Goal: Find specific page/section: Find specific page/section

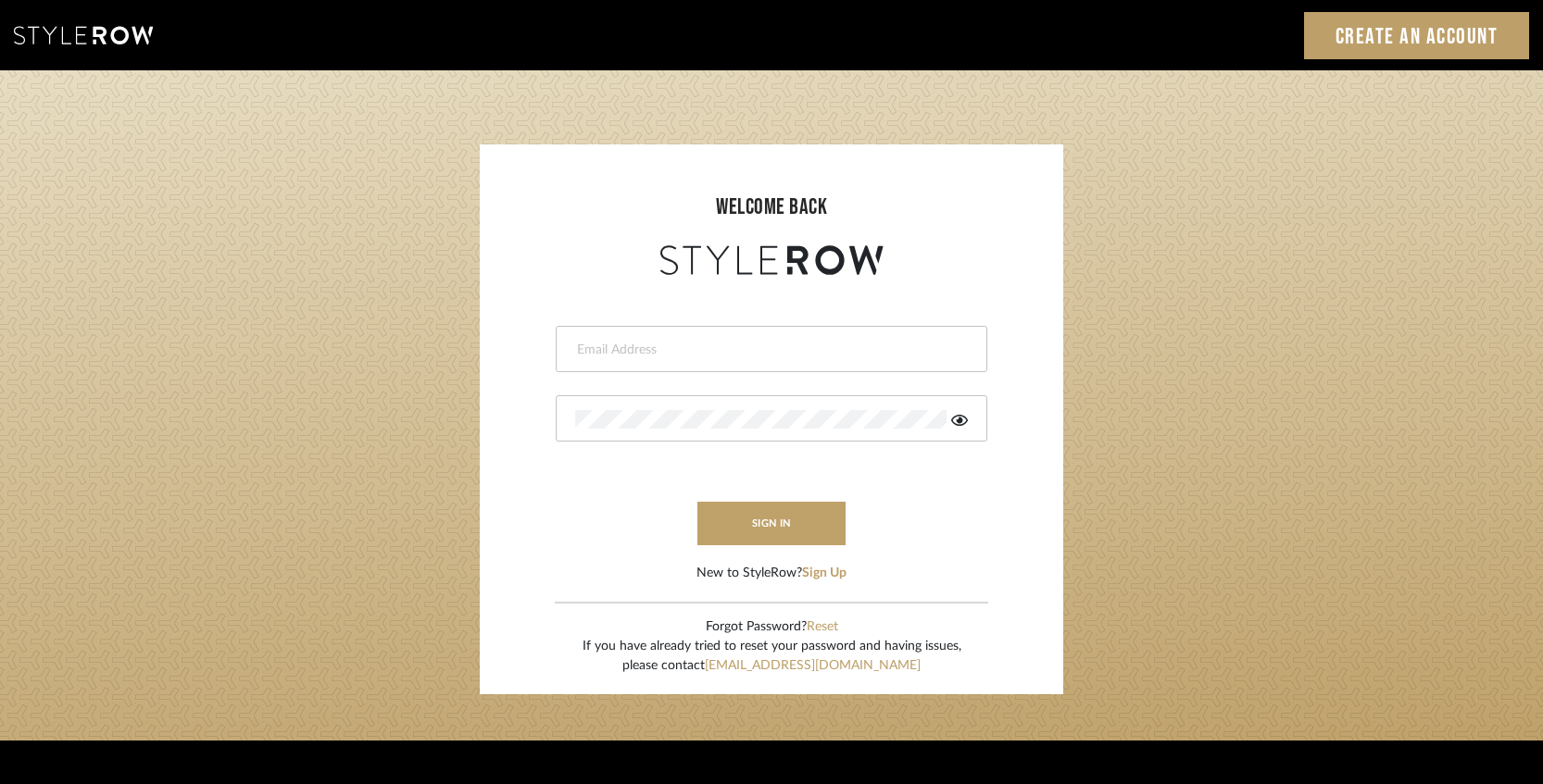
click at [630, 329] on div at bounding box center [771, 348] width 431 height 47
type input "[EMAIL_ADDRESS][DOMAIN_NAME]"
click at [810, 525] on button "sign in" at bounding box center [771, 523] width 148 height 44
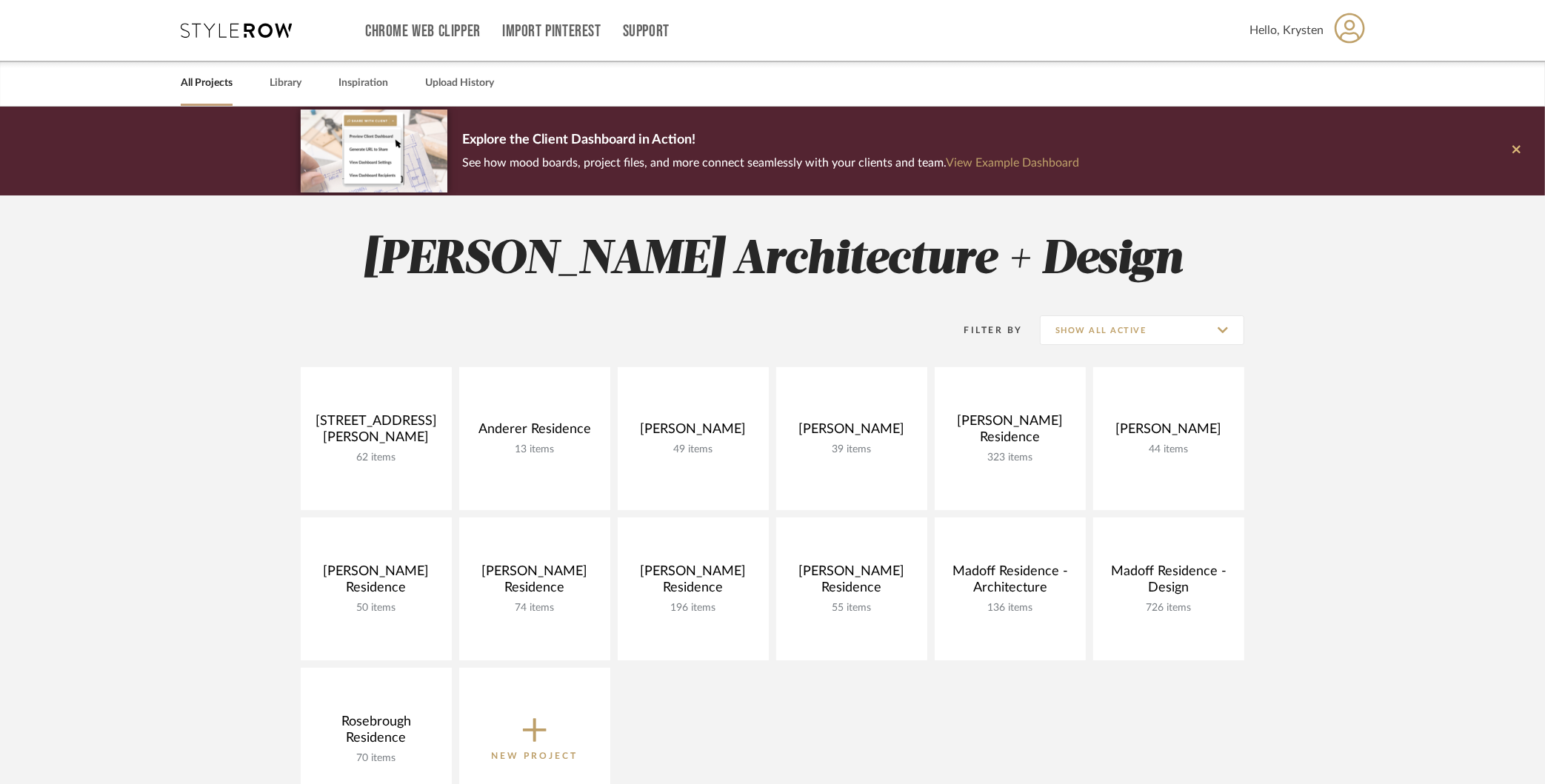
click at [1521, 146] on button at bounding box center [1517, 151] width 57 height 89
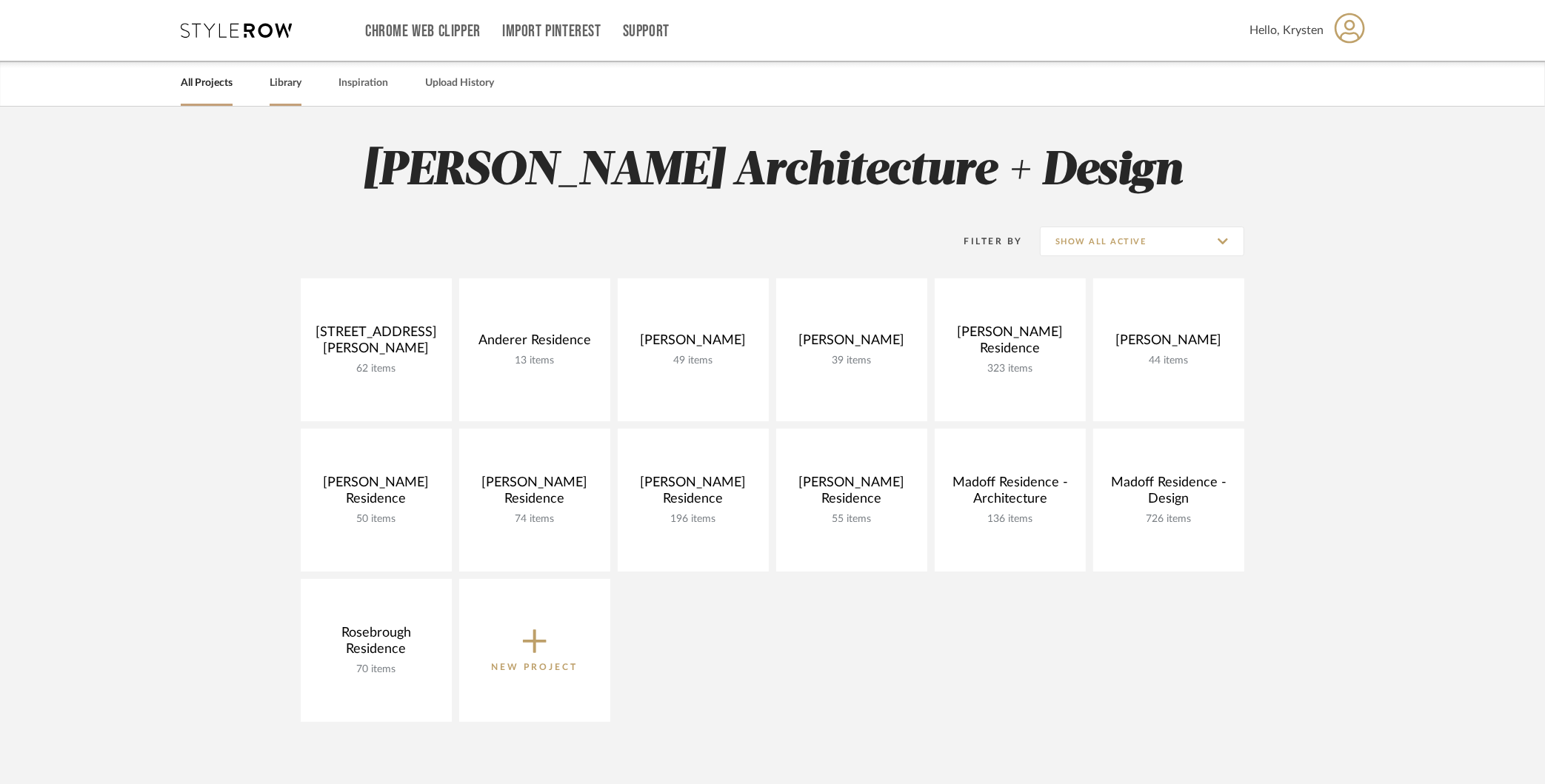
click at [287, 78] on link "Library" at bounding box center [286, 83] width 32 height 20
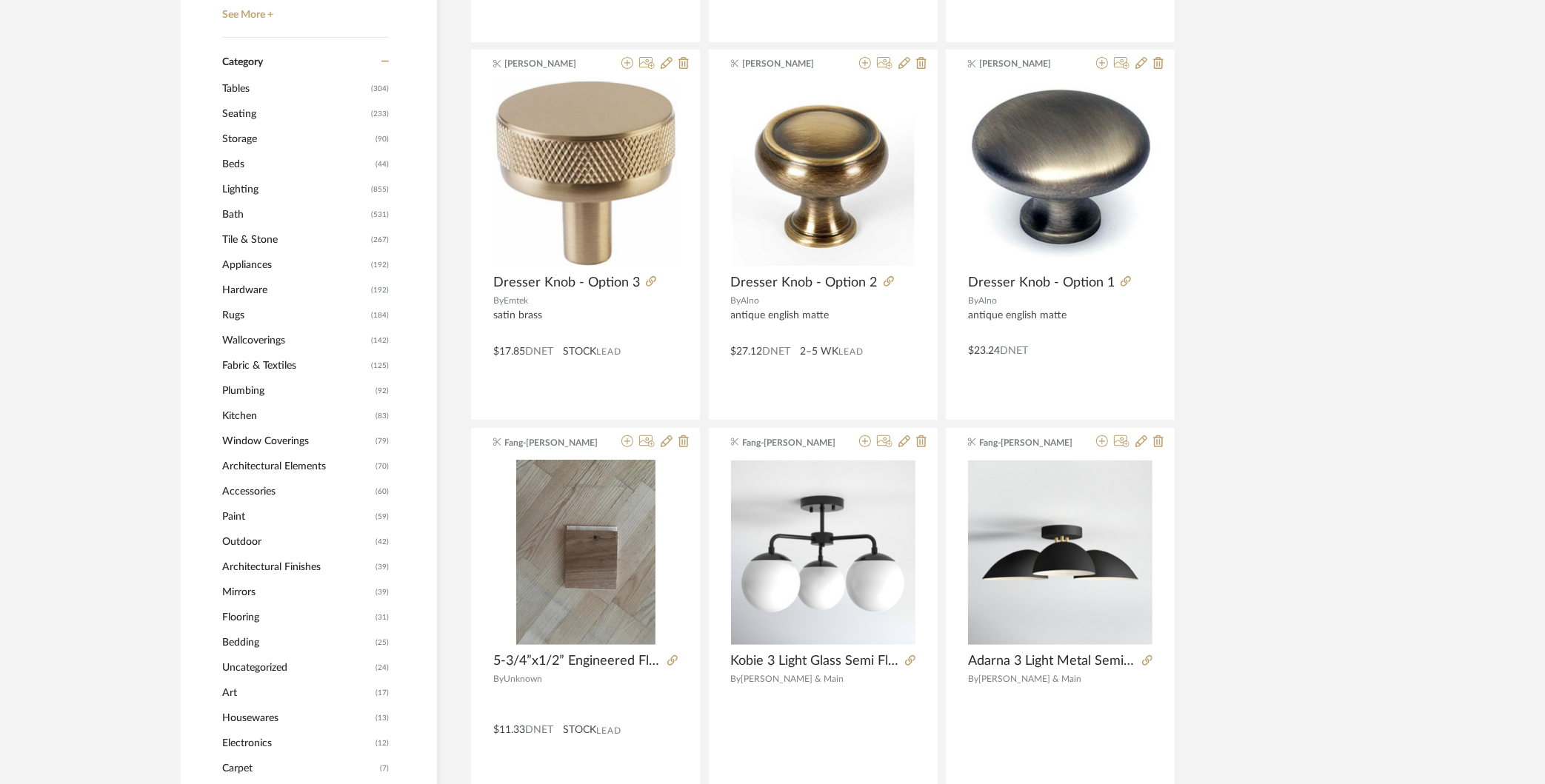
scroll to position [611, 0]
click at [247, 181] on span "Lighting" at bounding box center [295, 189] width 145 height 25
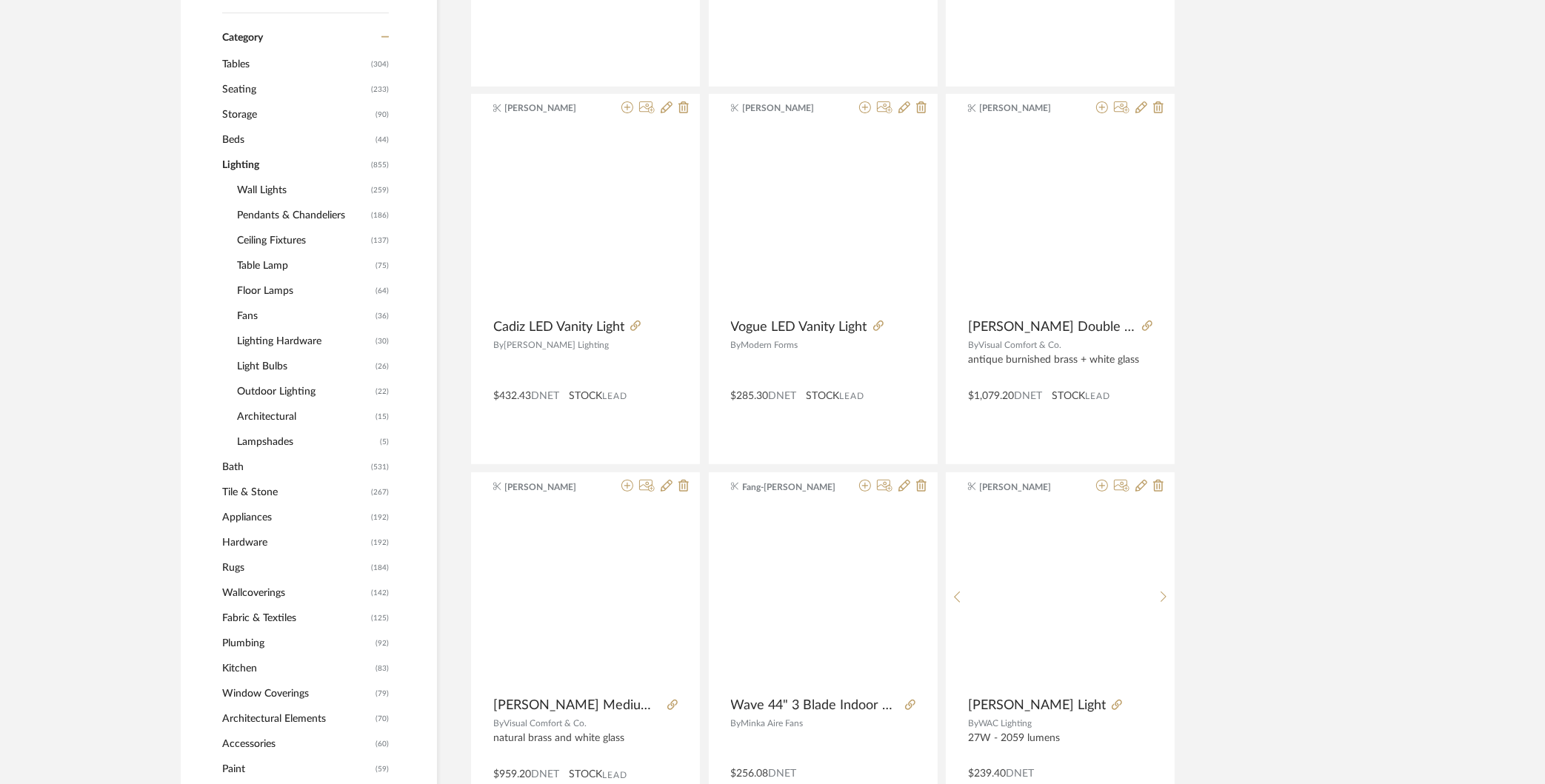
scroll to position [631, 0]
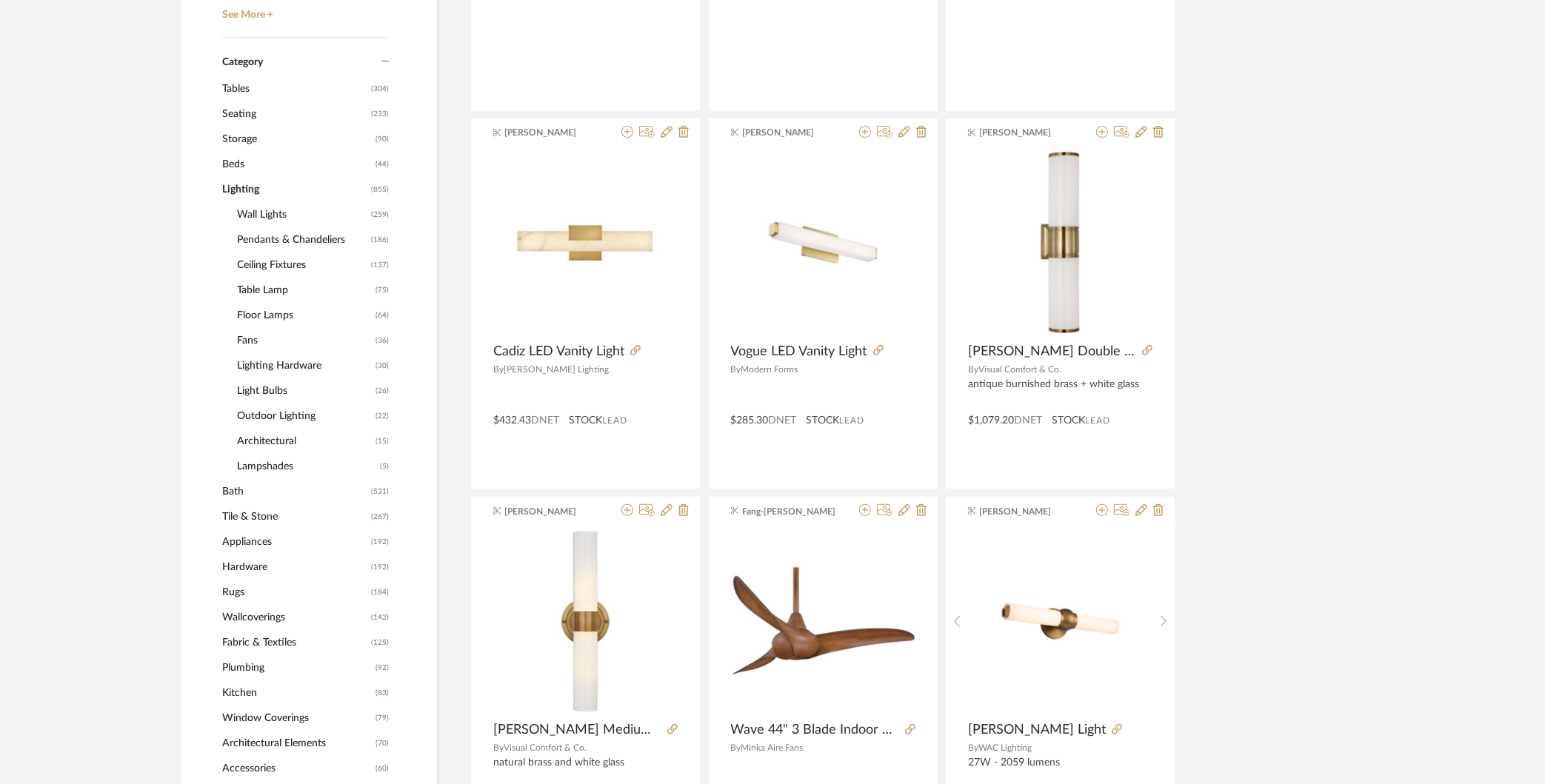
click at [260, 310] on span "Floor Lamps" at bounding box center [304, 315] width 135 height 25
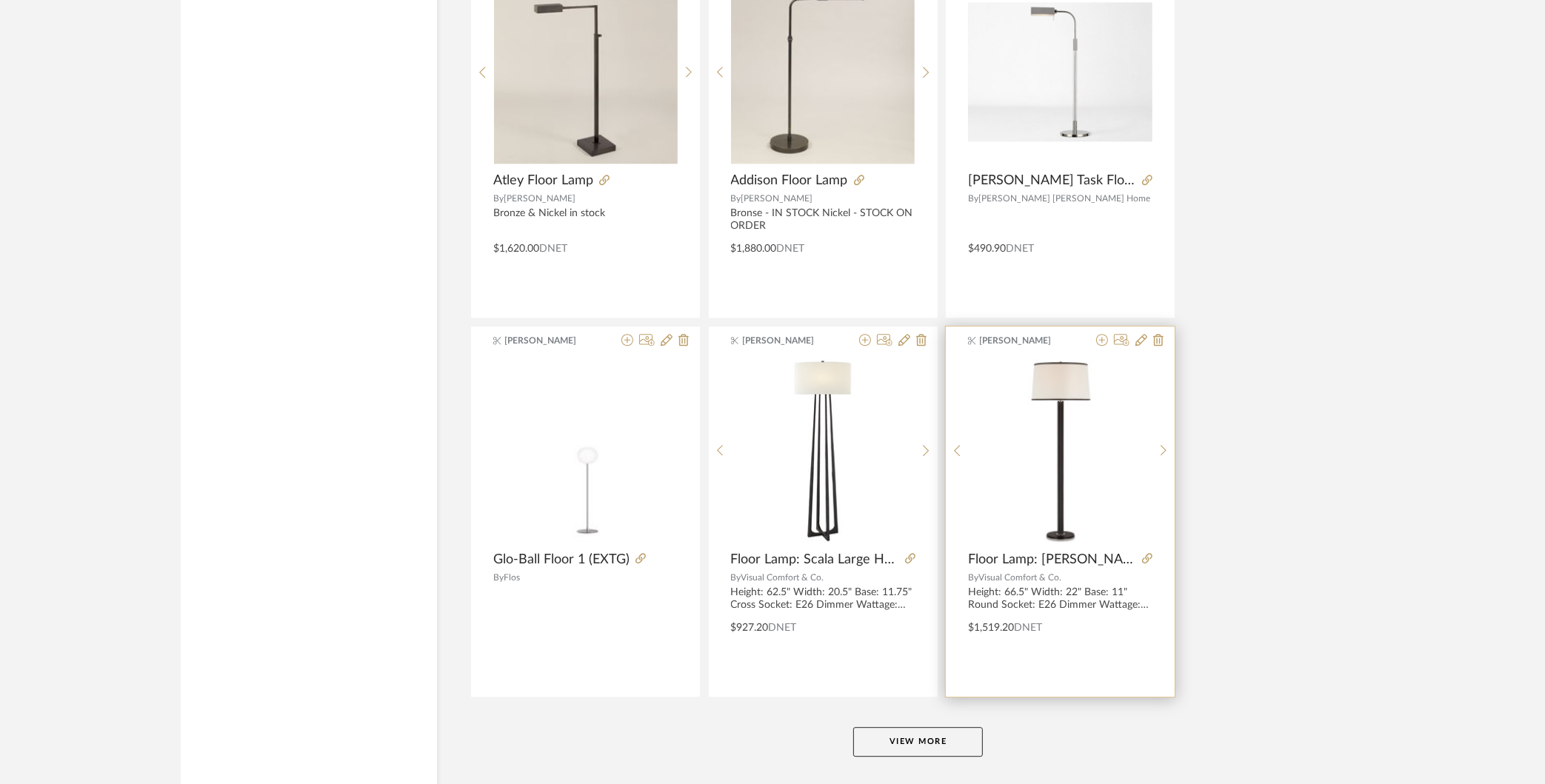
scroll to position [4274, 0]
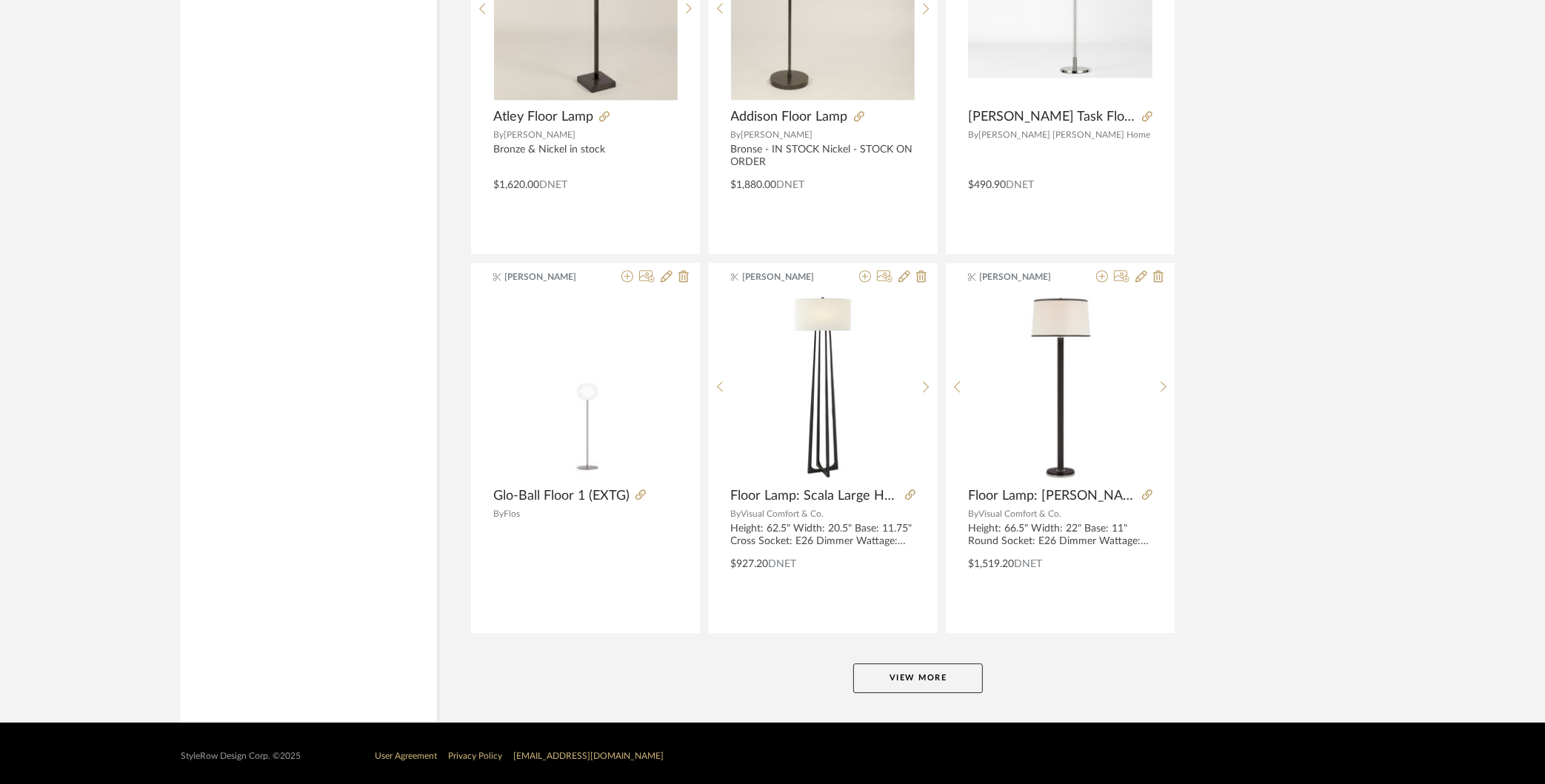
click at [933, 678] on button "View More" at bounding box center [918, 677] width 130 height 29
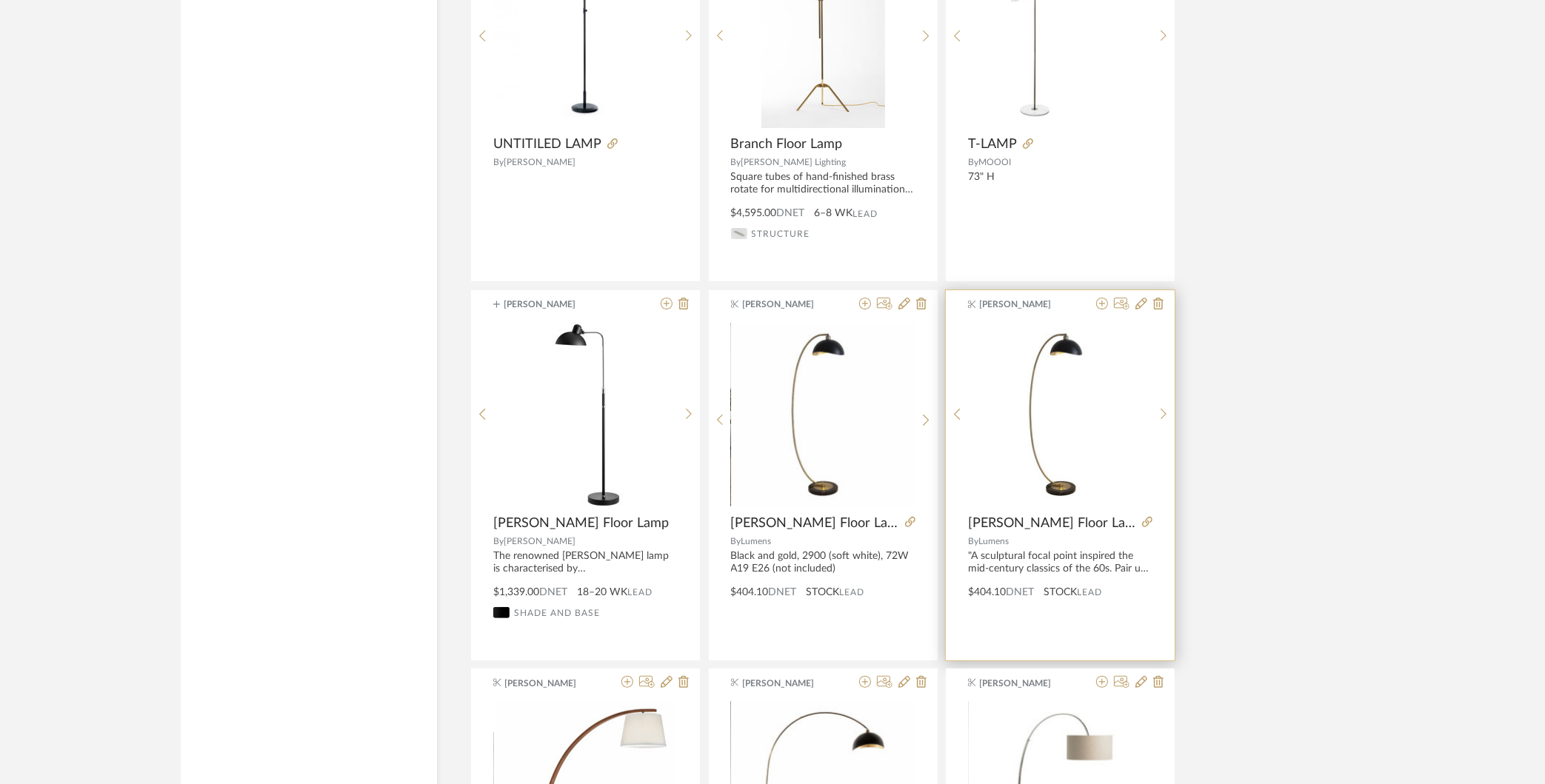
scroll to position [6517, 0]
